Goal: Contribute content: Contribute content

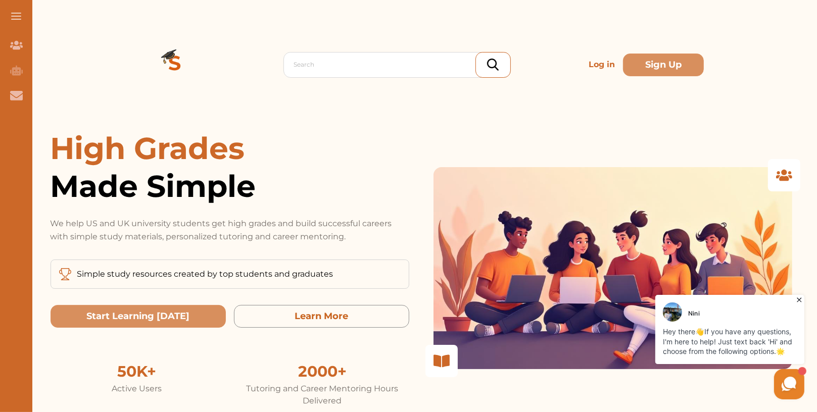
click at [601, 69] on p "Log in" at bounding box center [602, 65] width 34 height 20
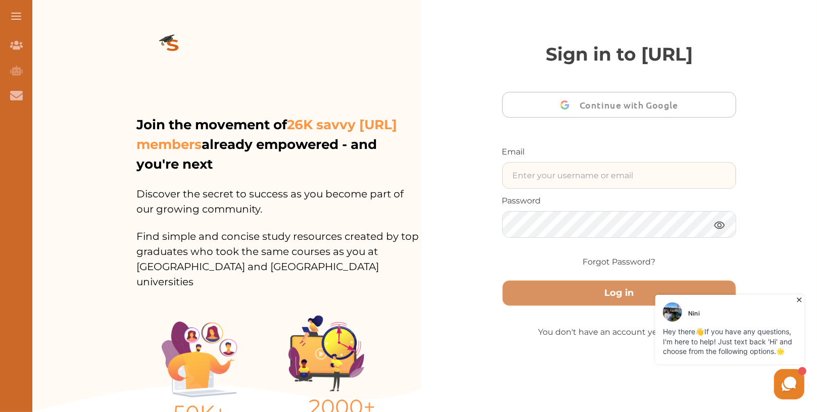
click at [558, 188] on input "text" at bounding box center [619, 176] width 233 height 26
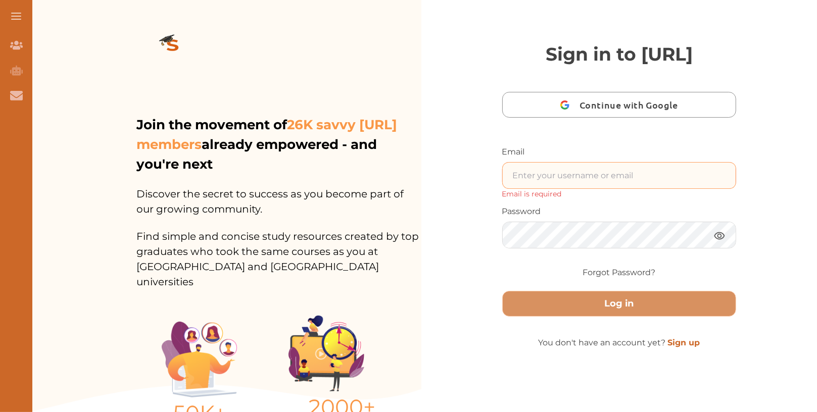
type input "[EMAIL_ADDRESS]"
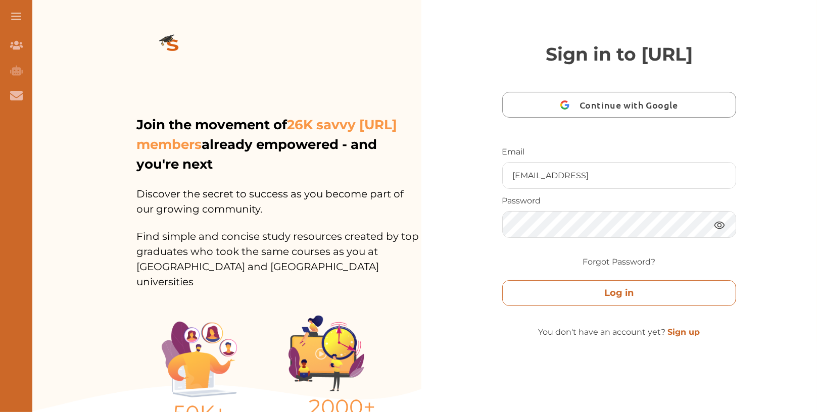
click at [615, 306] on button "Log in" at bounding box center [619, 293] width 234 height 26
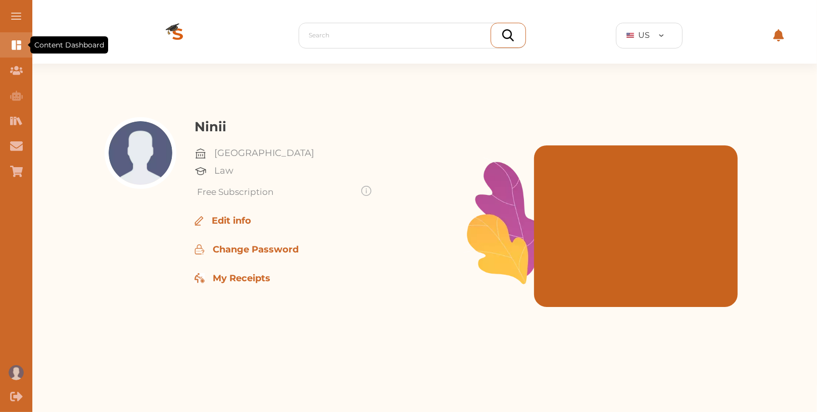
click at [10, 45] on div "Content Dashboard" at bounding box center [16, 44] width 32 height 25
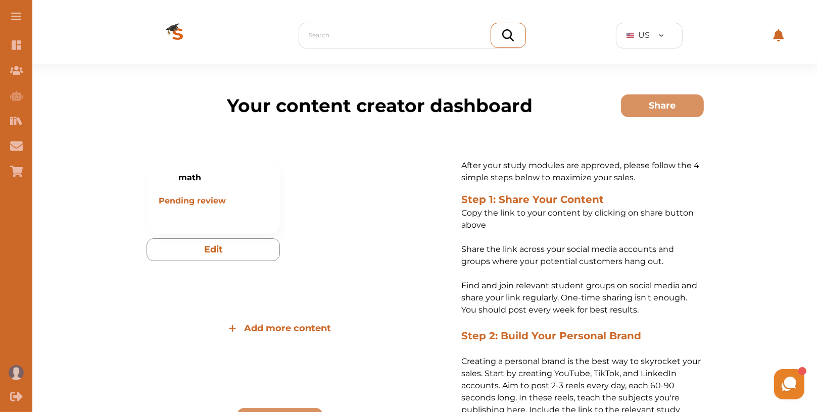
click at [299, 332] on span "Add more content" at bounding box center [287, 329] width 87 height 14
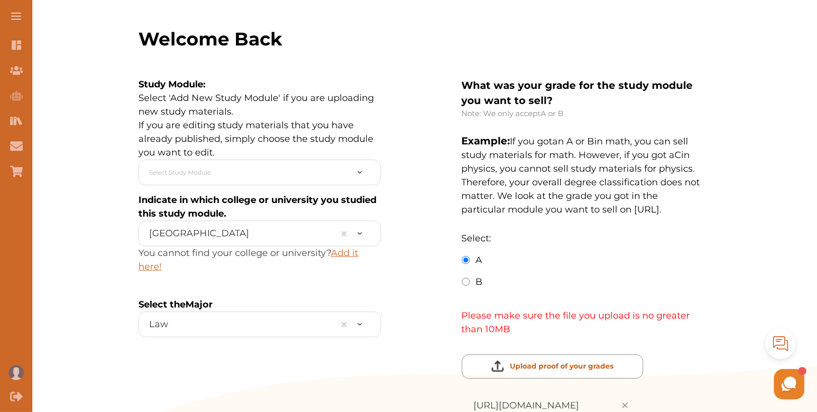
scroll to position [284, 0]
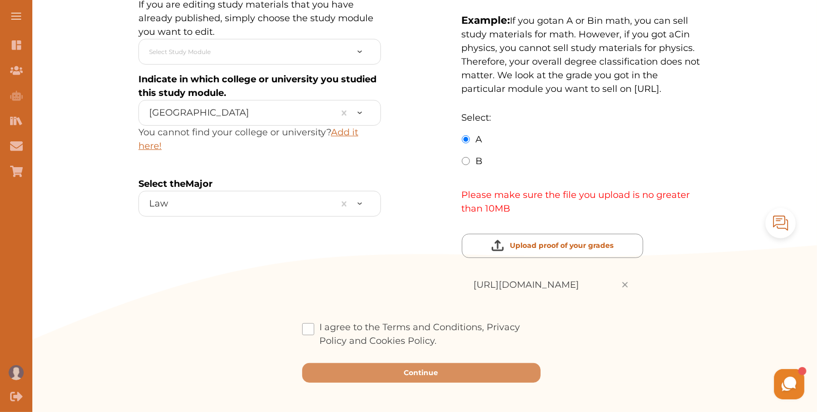
click at [306, 323] on span at bounding box center [308, 329] width 12 height 12
click at [437, 334] on input "I agree to the Terms and Conditions, Privacy Policy and Cookies Policy." at bounding box center [437, 334] width 0 height 0
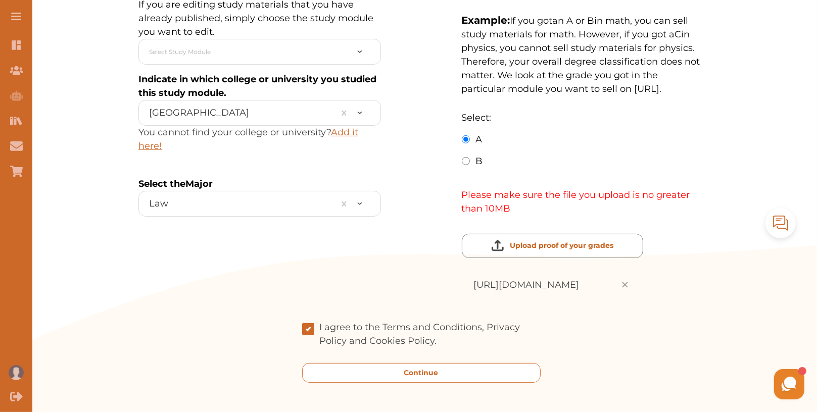
click at [352, 365] on button "Continue" at bounding box center [421, 373] width 238 height 20
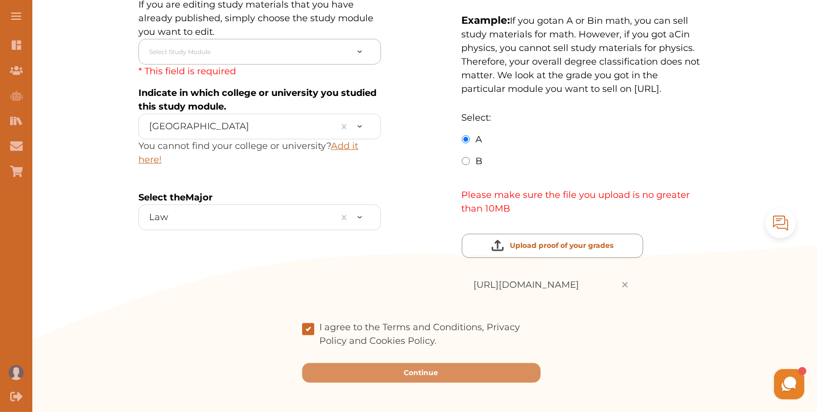
click at [208, 54] on div at bounding box center [248, 52] width 199 height 16
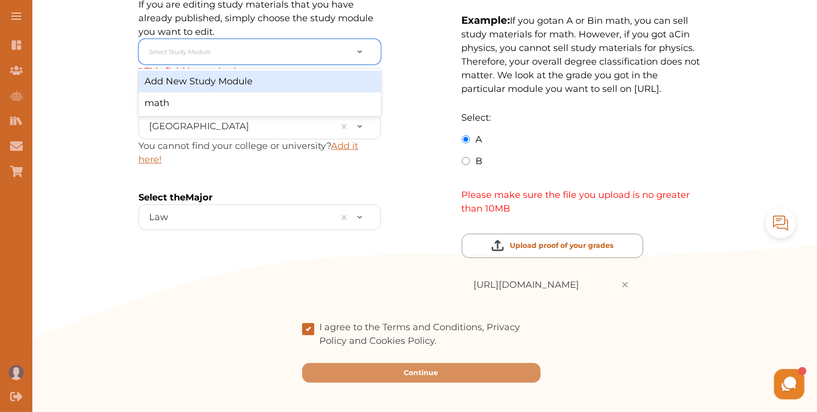
click at [214, 84] on div "Add New Study Module" at bounding box center [259, 82] width 243 height 22
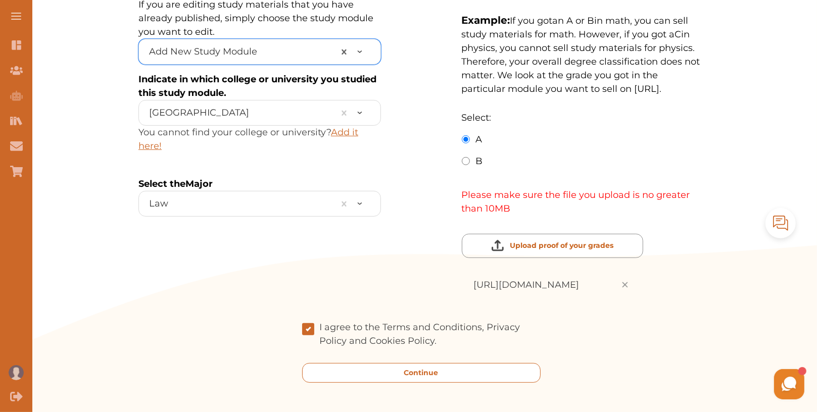
click at [433, 368] on p "Continue" at bounding box center [421, 373] width 34 height 11
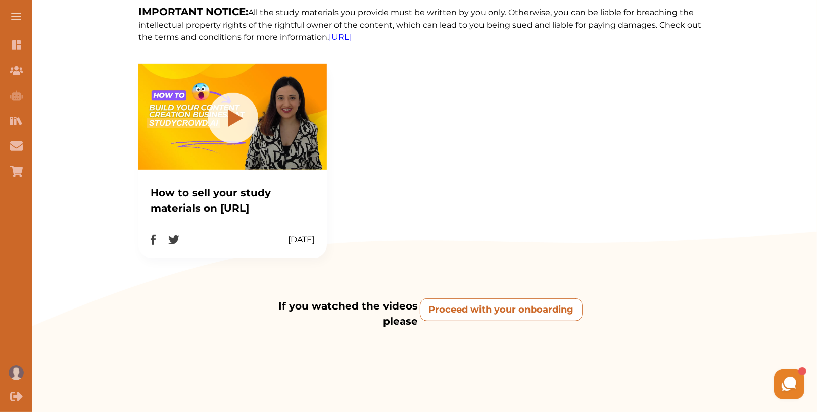
click at [513, 309] on onboarding "Proceed with your onboarding" at bounding box center [501, 310] width 163 height 23
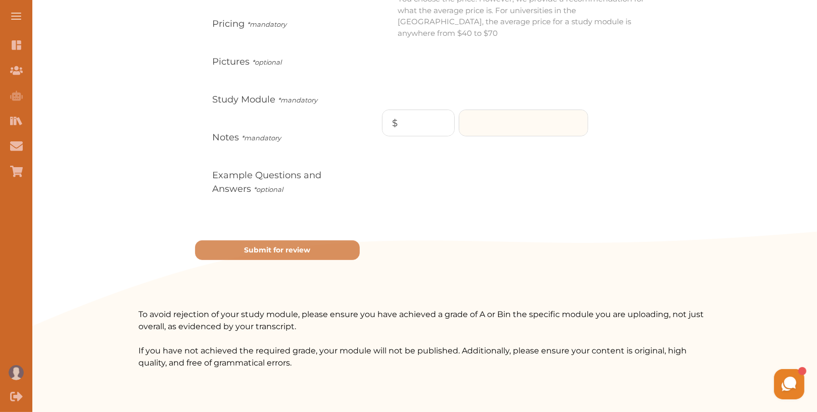
click at [507, 110] on input "number" at bounding box center [523, 123] width 128 height 26
type input "100"
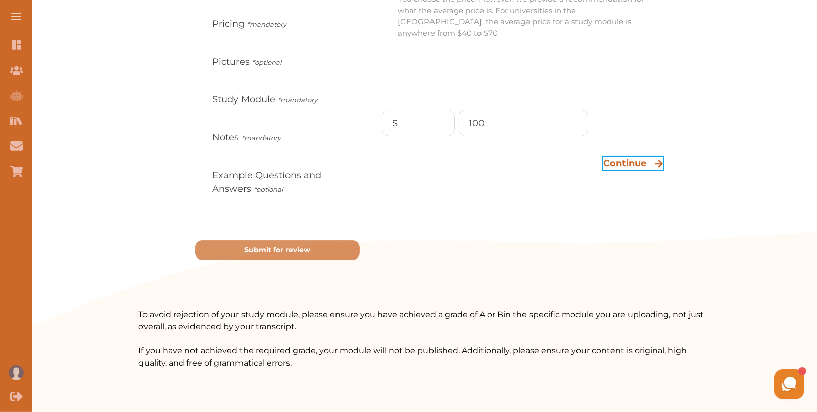
click at [630, 157] on p "Continue" at bounding box center [624, 164] width 43 height 14
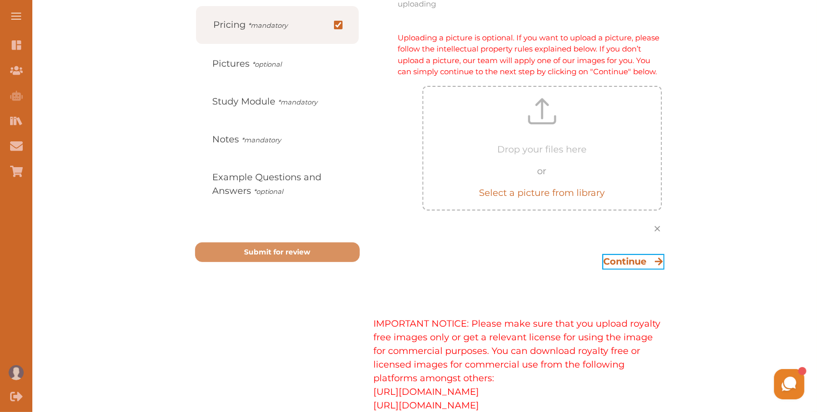
click at [637, 266] on p "Continue" at bounding box center [624, 262] width 43 height 14
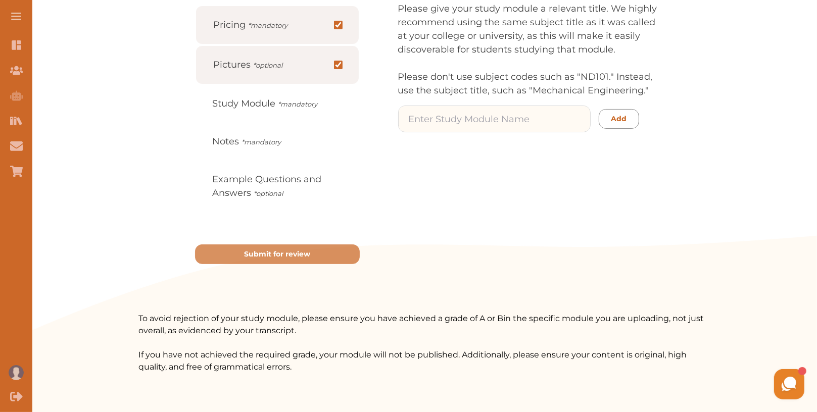
click at [513, 128] on input at bounding box center [495, 119] width 192 height 26
type input "economics"
click at [615, 119] on p "Add" at bounding box center [619, 119] width 16 height 11
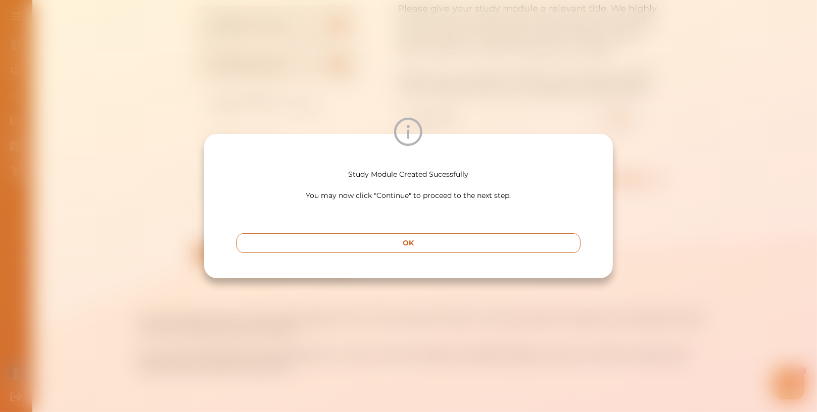
click at [504, 245] on button "OK" at bounding box center [408, 243] width 344 height 20
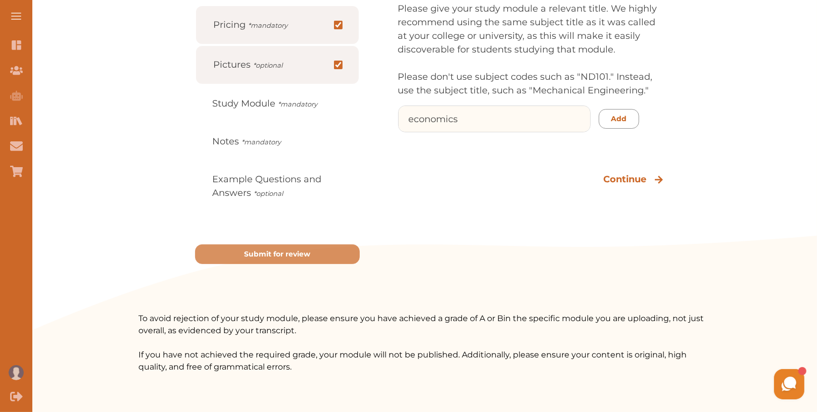
click at [560, 116] on input "economics" at bounding box center [495, 119] width 192 height 26
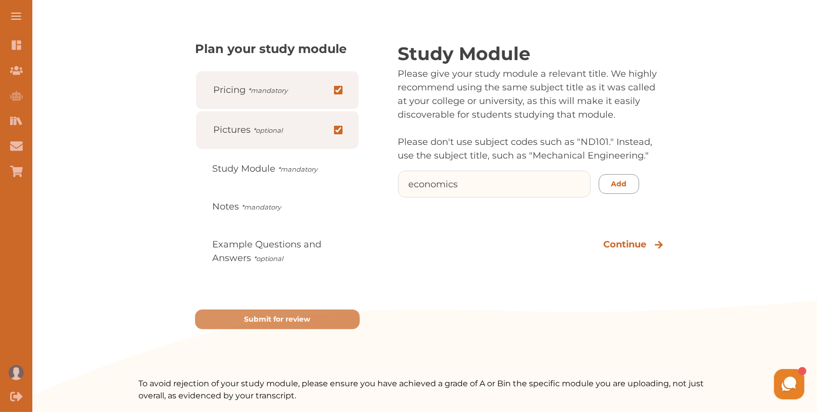
scroll to position [164, 0]
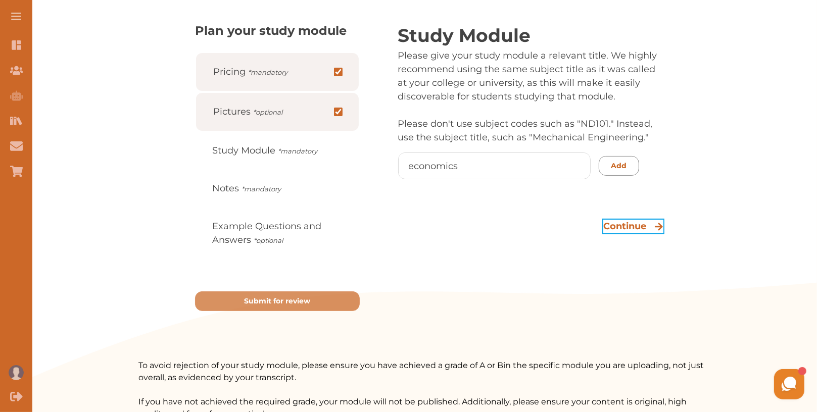
click at [638, 221] on p "Continue" at bounding box center [624, 227] width 43 height 14
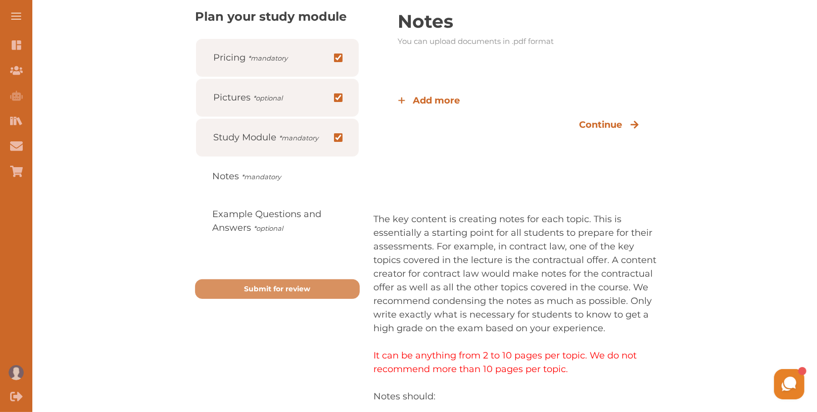
scroll to position [179, 0]
